Goal: Information Seeking & Learning: Learn about a topic

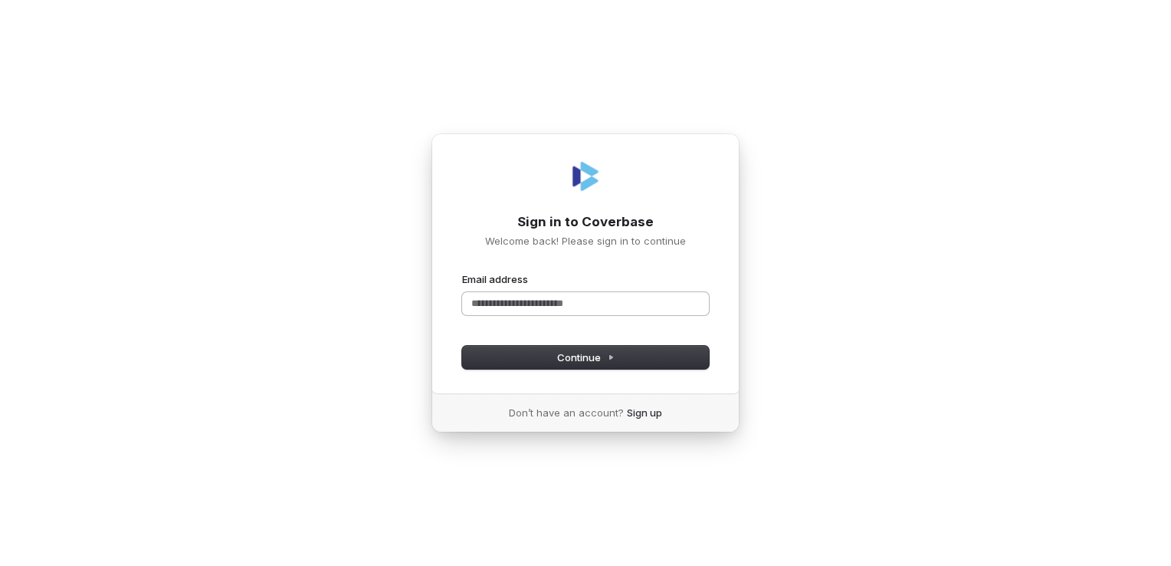
click at [524, 302] on input "Email address" at bounding box center [585, 303] width 247 height 23
click at [536, 360] on button "Continue" at bounding box center [585, 357] width 247 height 23
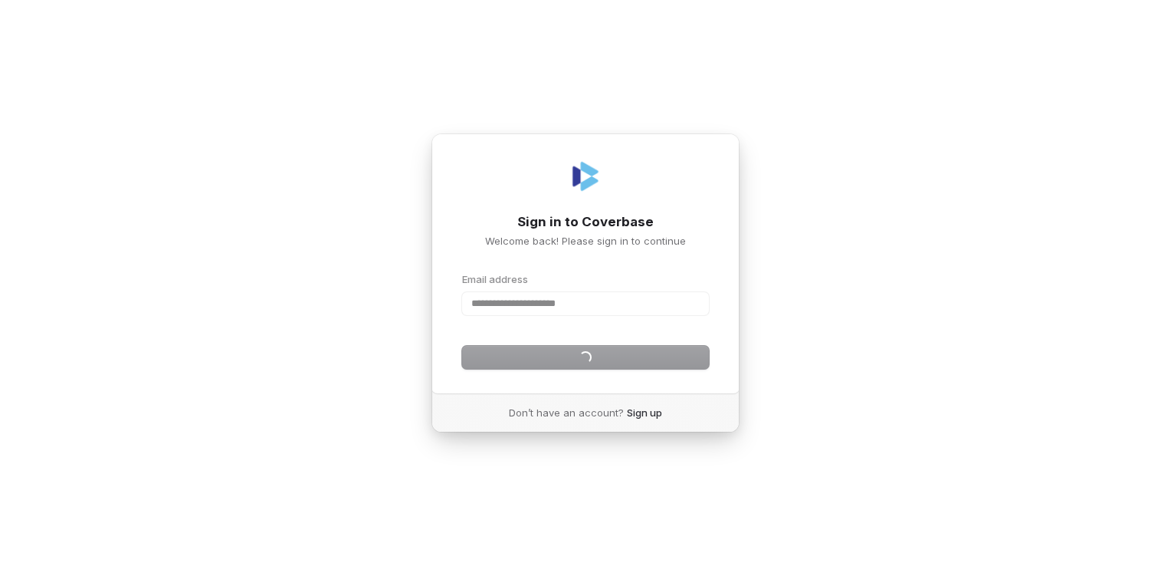
type input "**********"
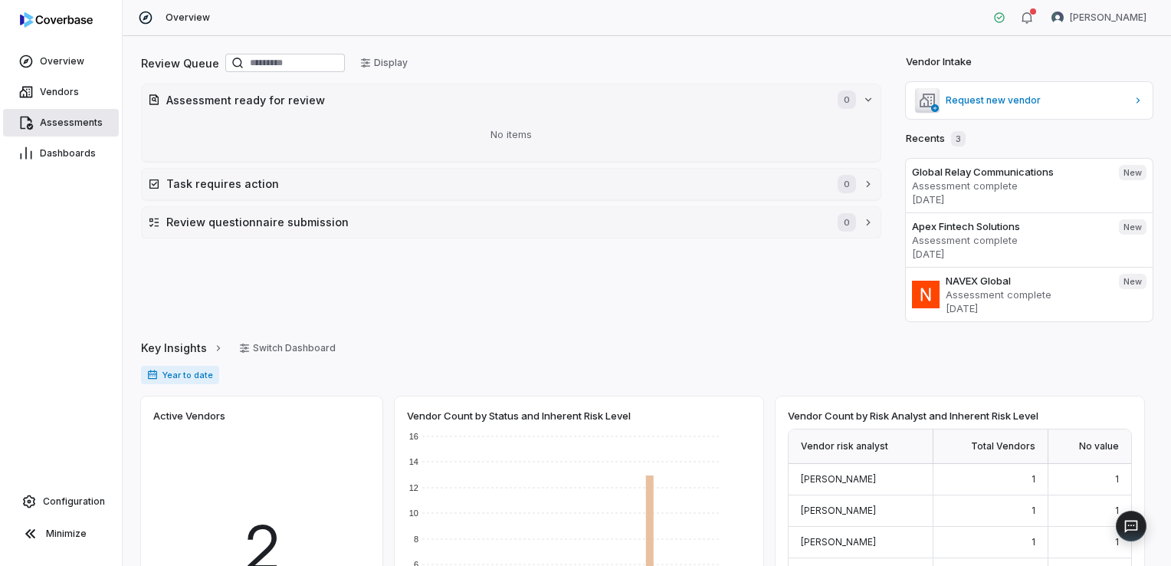
click at [61, 120] on span "Assessments" at bounding box center [71, 123] width 63 height 12
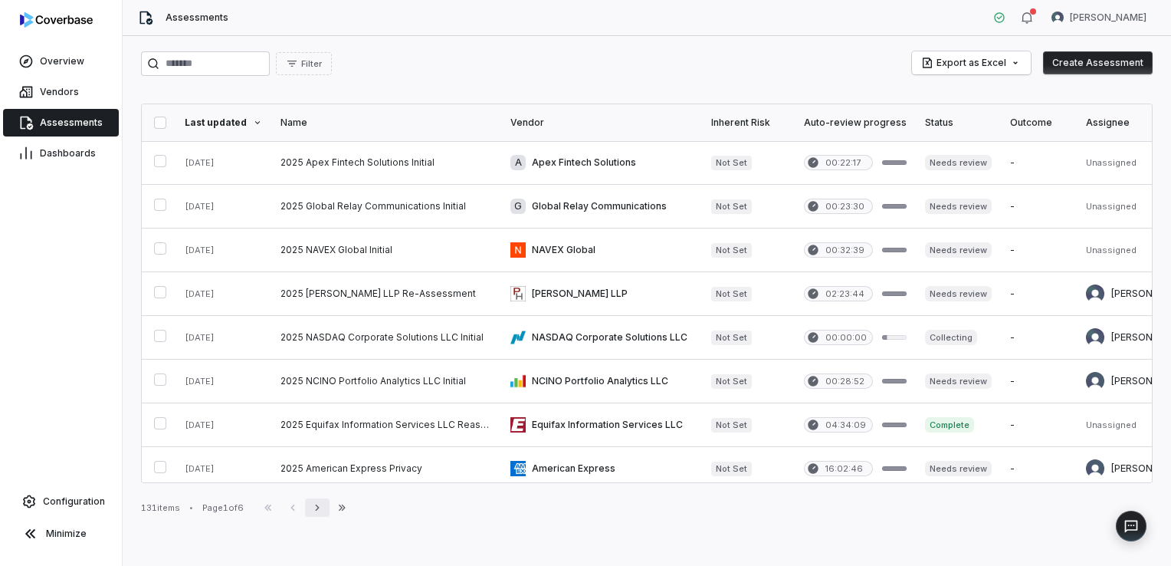
click at [323, 513] on icon "button" at bounding box center [317, 507] width 12 height 12
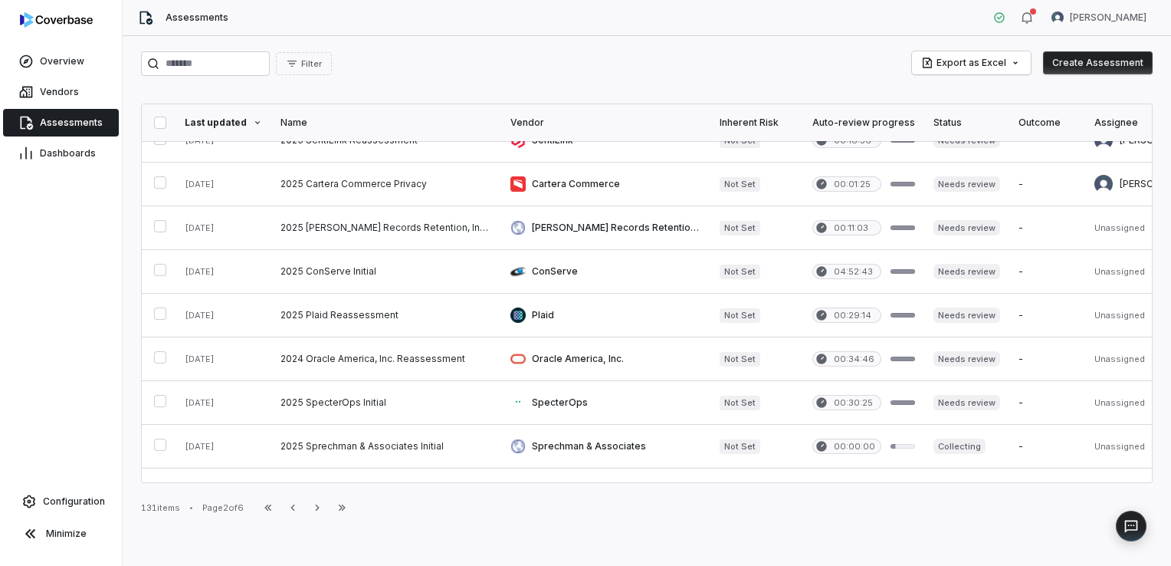
scroll to position [230, 0]
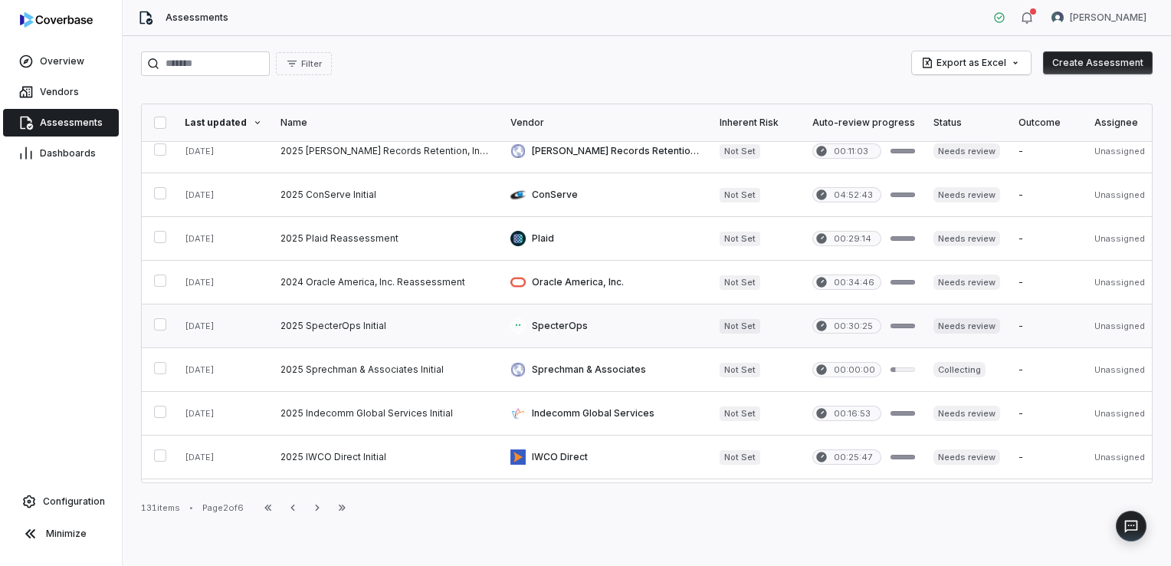
click at [336, 320] on link at bounding box center [386, 325] width 230 height 43
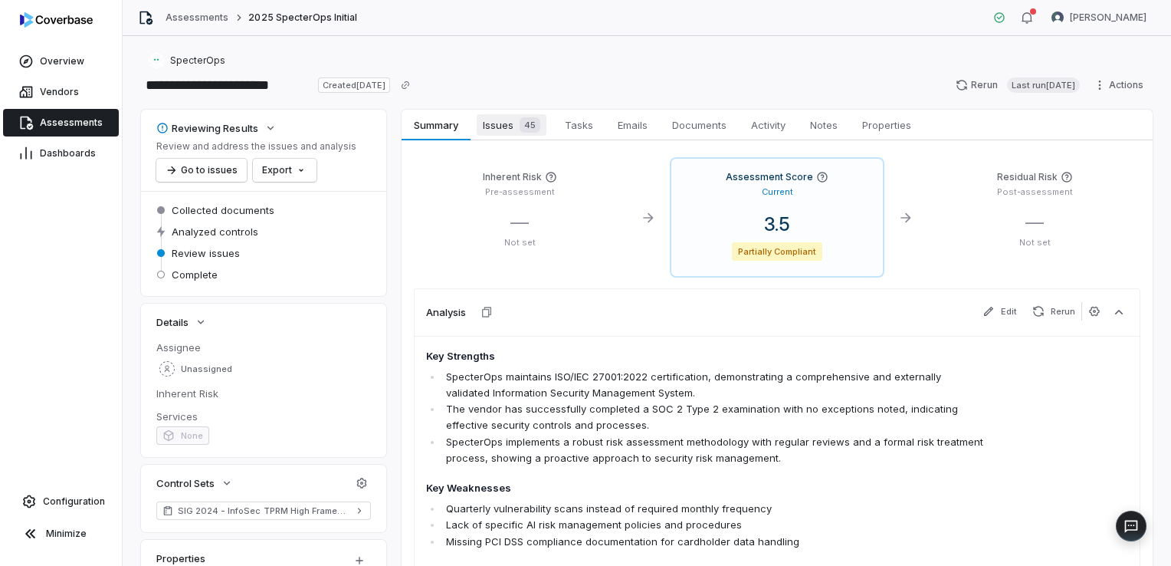
click at [521, 136] on link "Issues 45 Issues 45" at bounding box center [512, 125] width 82 height 31
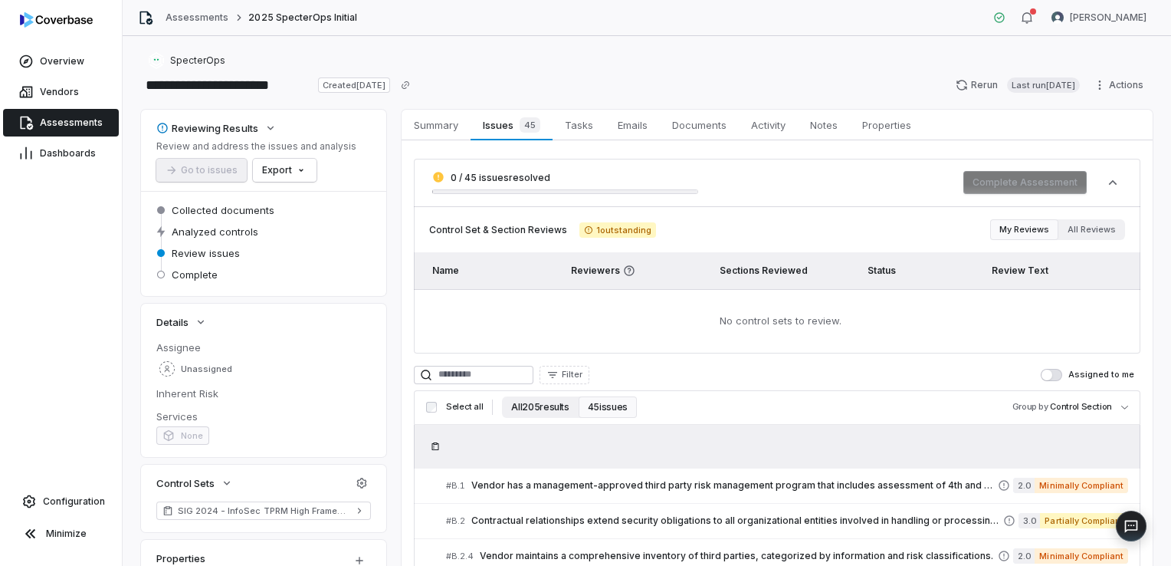
click at [538, 412] on button "All 205 results" at bounding box center [540, 406] width 76 height 21
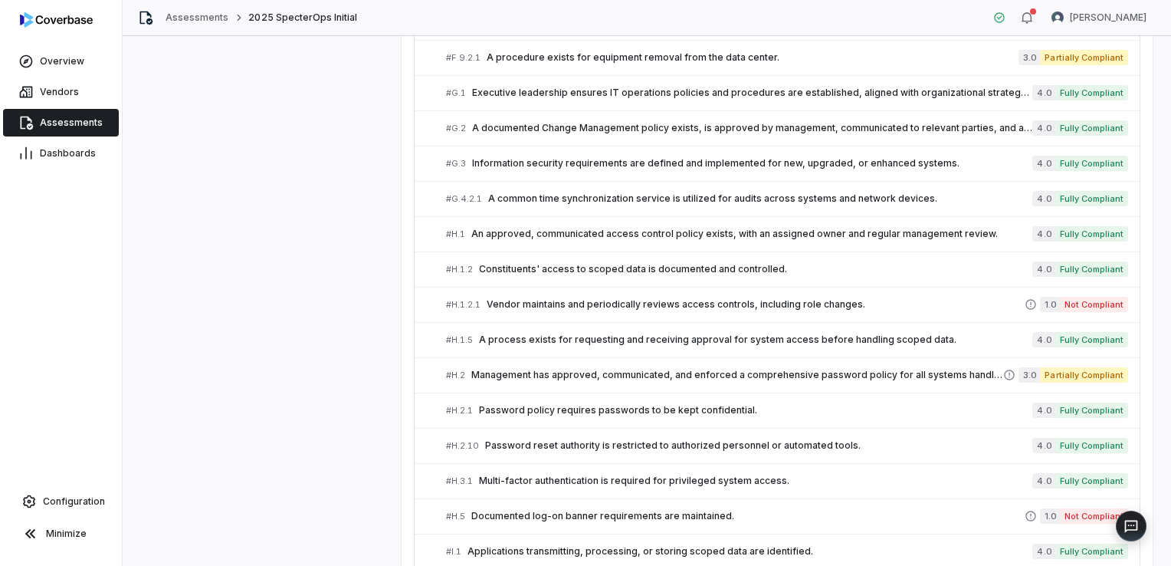
scroll to position [1958, 0]
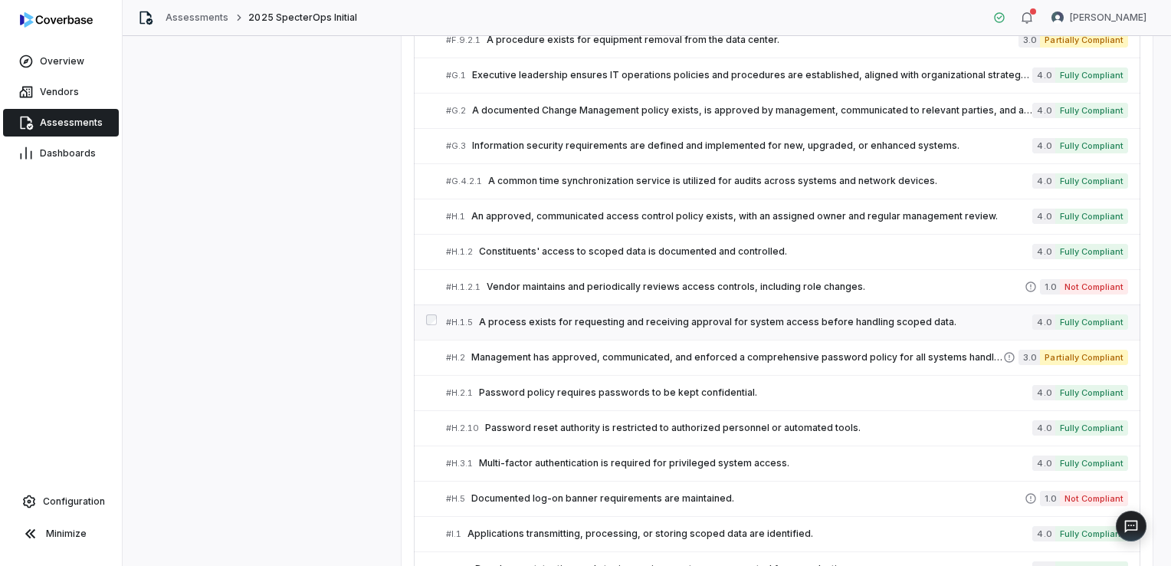
click at [647, 320] on div "# H.1.5 A process exists for requesting and receiving approval for system acces…" at bounding box center [739, 322] width 586 height 16
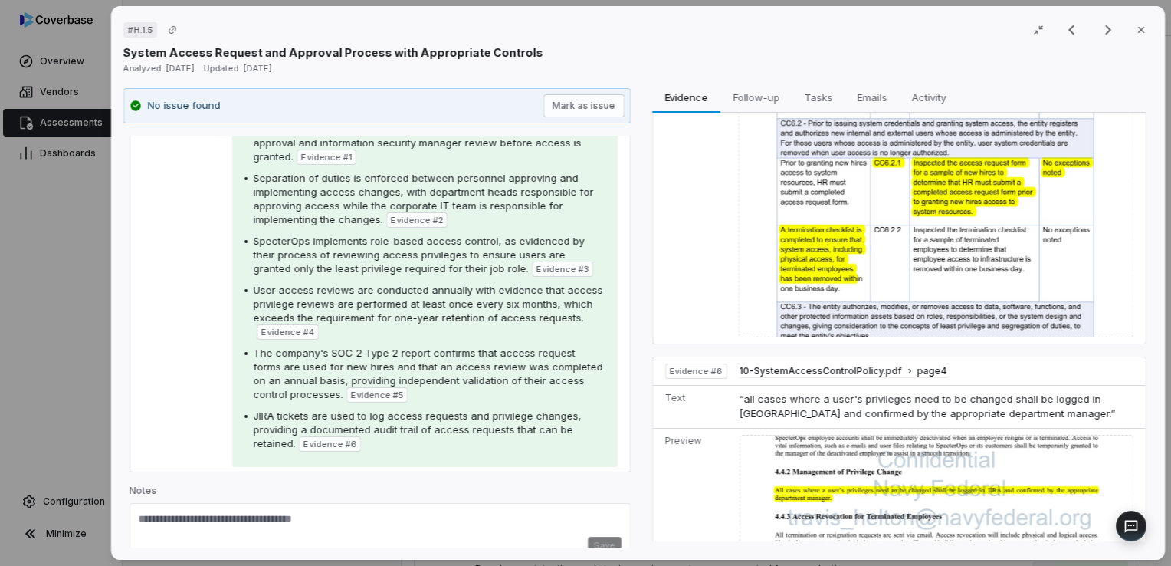
scroll to position [1297, 0]
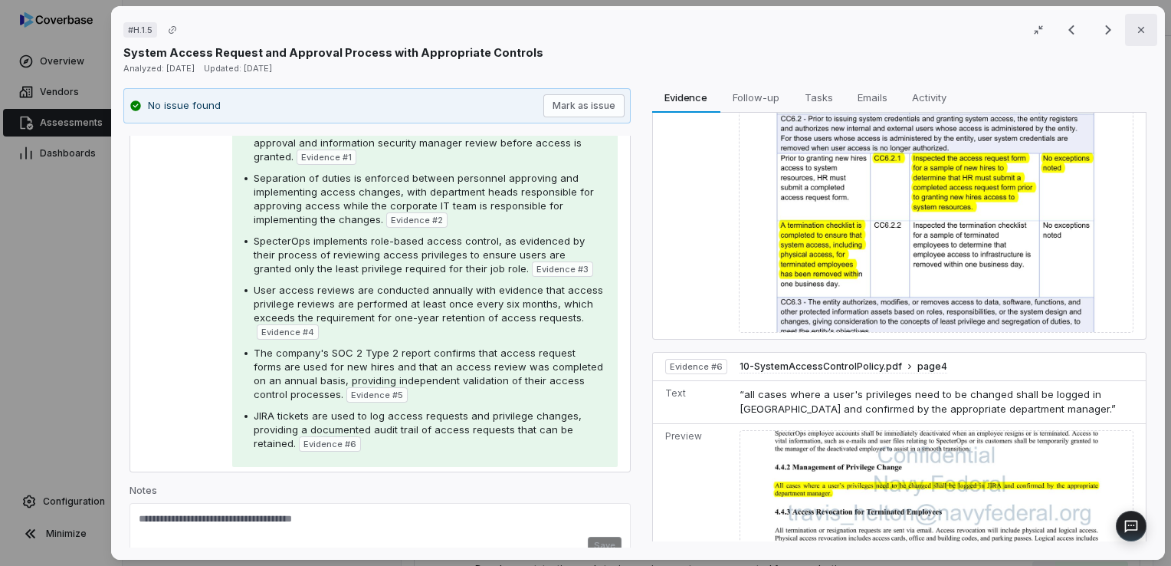
click at [1138, 28] on icon "button" at bounding box center [1141, 30] width 6 height 6
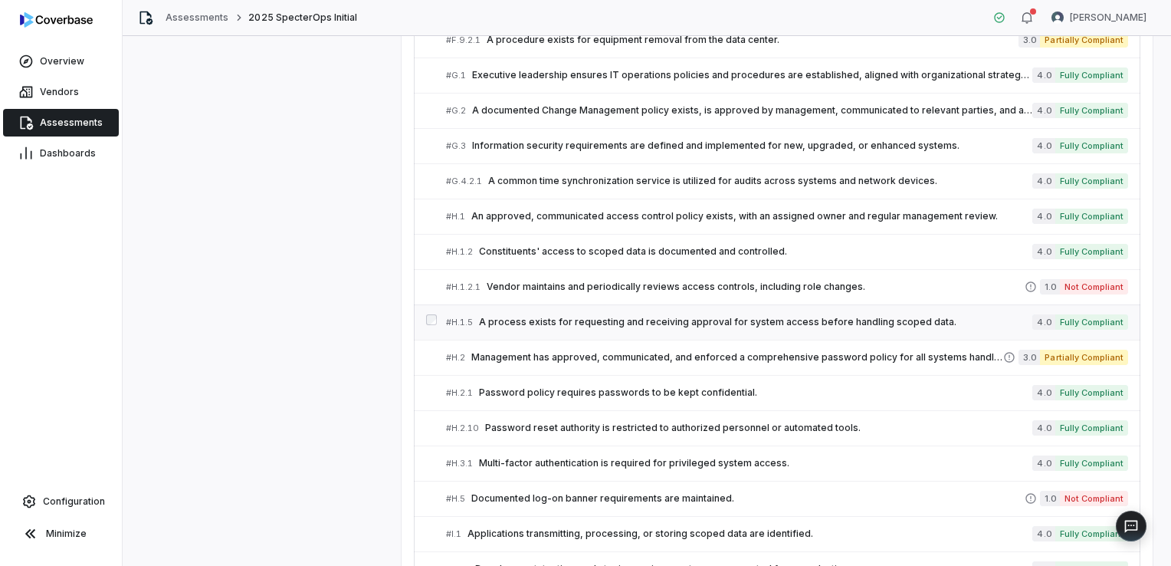
click at [583, 316] on span "A process exists for requesting and receiving approval for system access before…" at bounding box center [755, 322] width 553 height 12
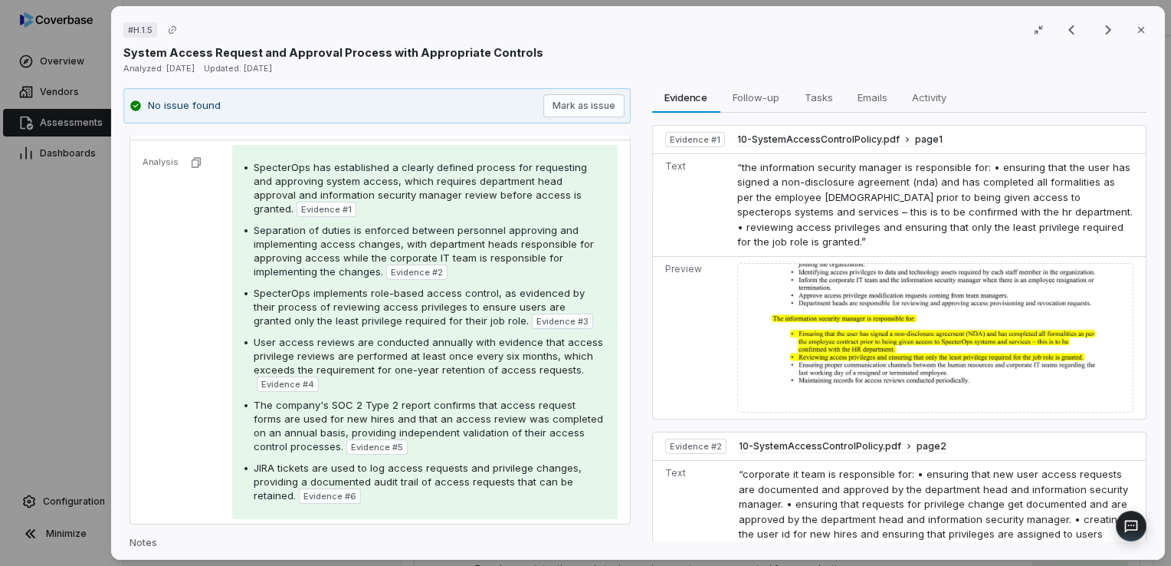
scroll to position [230, 0]
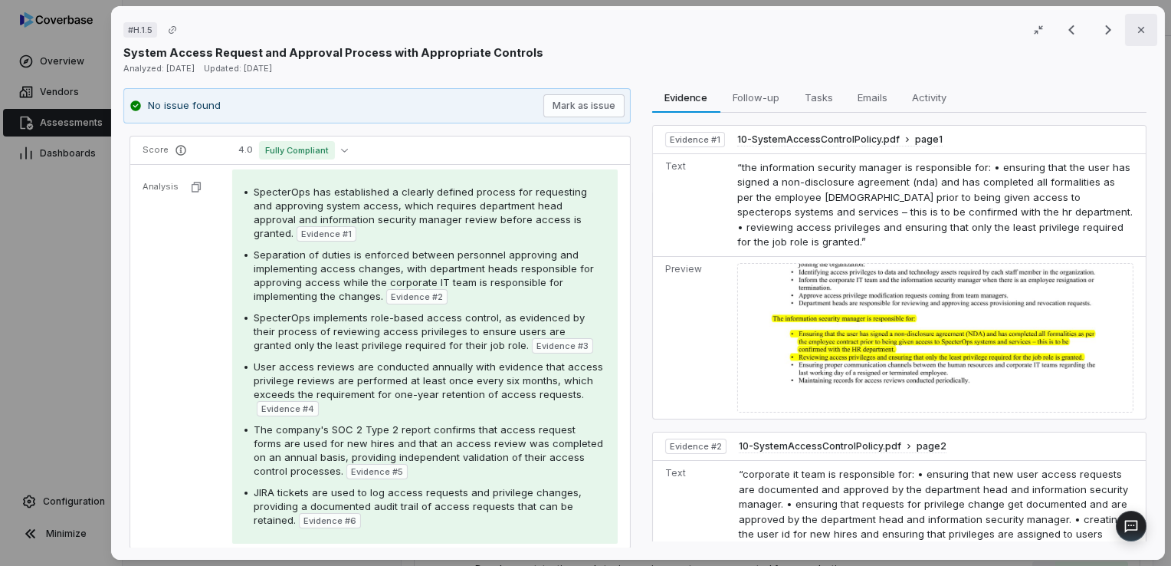
click at [1135, 30] on icon "button" at bounding box center [1141, 30] width 12 height 12
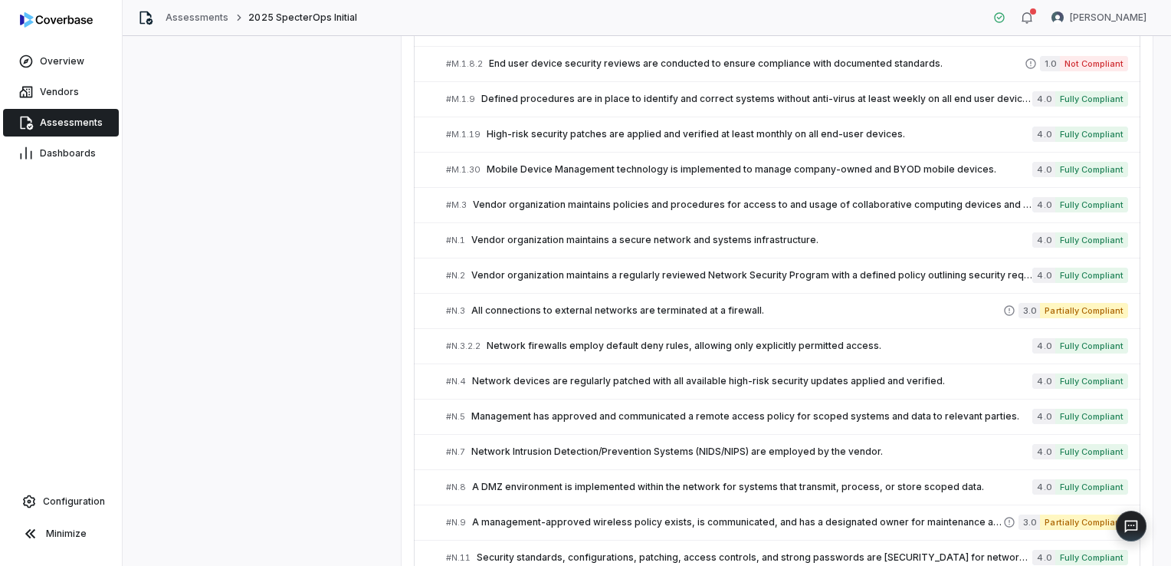
scroll to position [3636, 0]
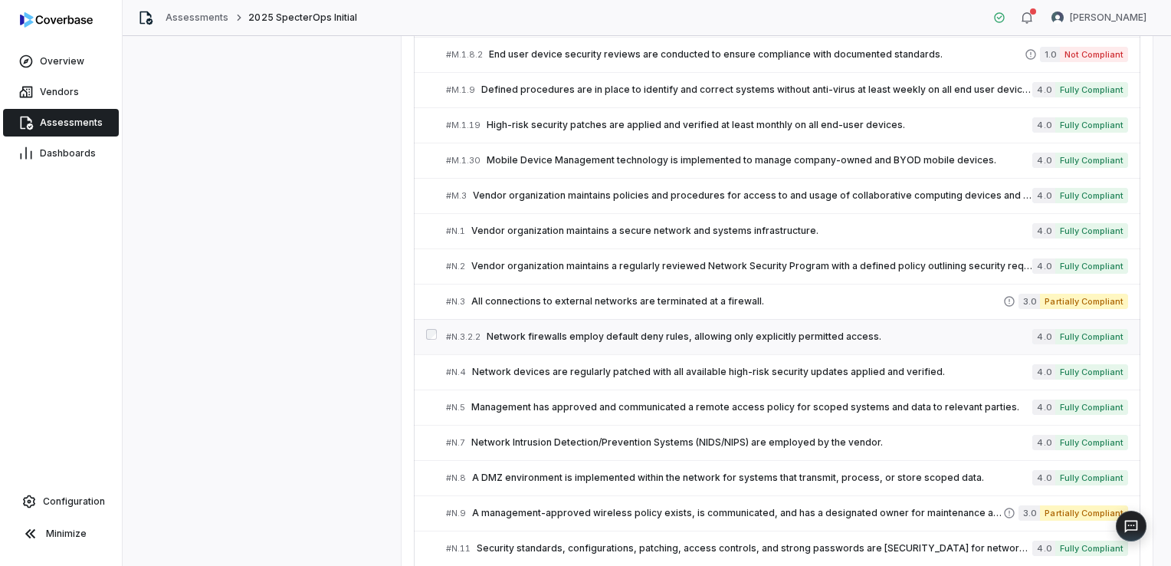
click at [530, 330] on span "Network firewalls employ default deny rules, allowing only explicitly permitted…" at bounding box center [760, 336] width 546 height 12
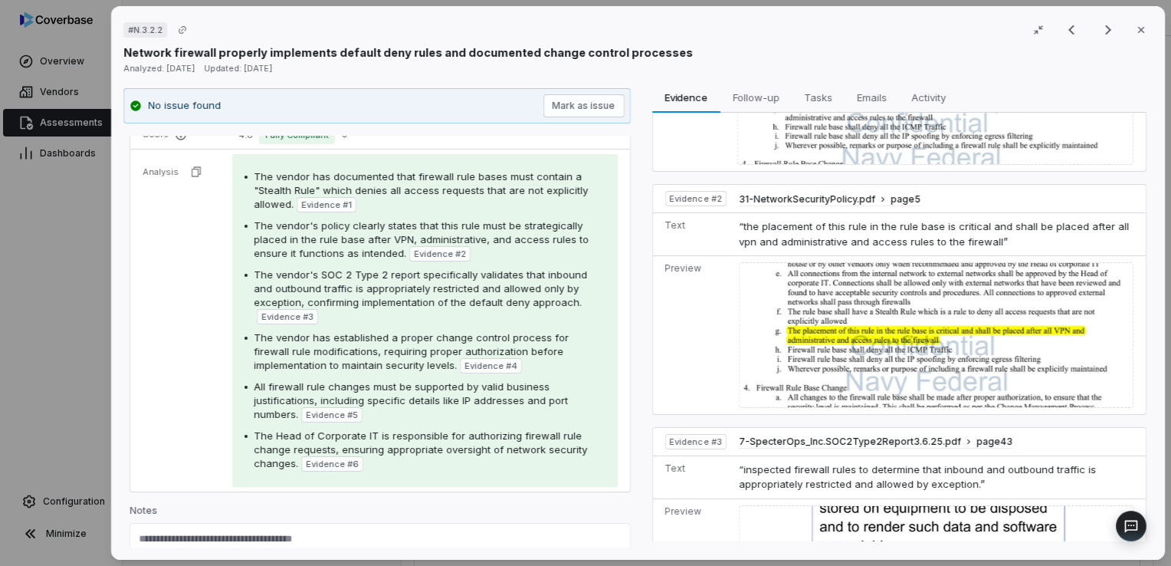
scroll to position [153, 0]
